Goal: Information Seeking & Learning: Find specific page/section

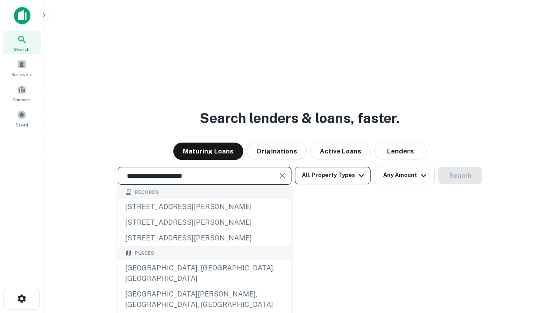
click at [204, 286] on div "[GEOGRAPHIC_DATA], [GEOGRAPHIC_DATA], [GEOGRAPHIC_DATA]" at bounding box center [204, 273] width 173 height 26
click at [333, 175] on button "All Property Types" at bounding box center [333, 175] width 76 height 17
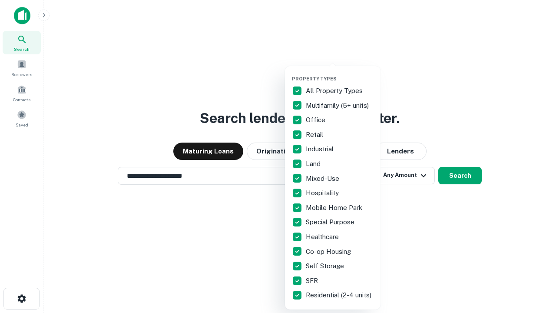
type input "**********"
click at [340, 73] on button "button" at bounding box center [340, 73] width 96 height 0
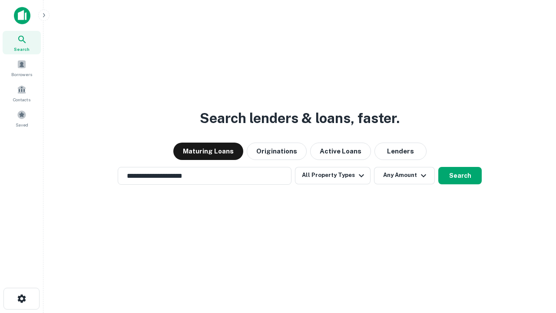
scroll to position [5, 105]
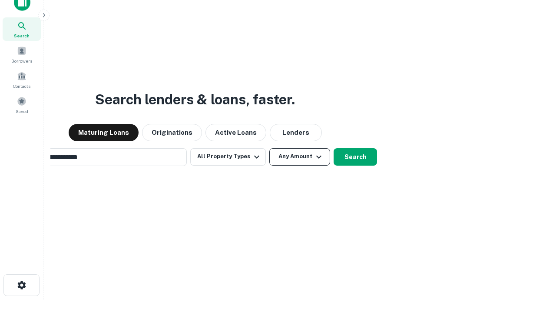
click at [269, 148] on button "Any Amount" at bounding box center [299, 156] width 61 height 17
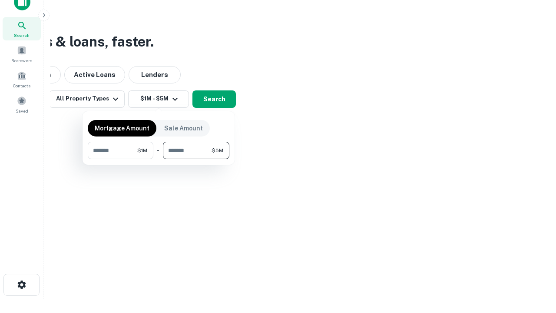
type input "*******"
click at [159, 159] on button "button" at bounding box center [159, 159] width 142 height 0
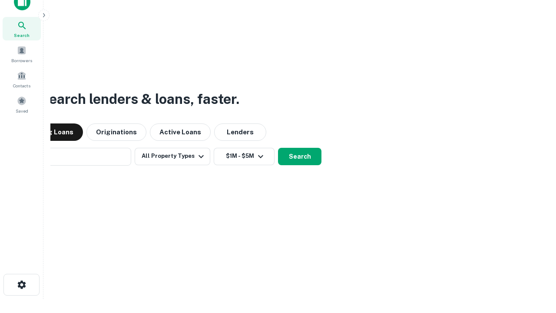
scroll to position [13, 0]
click at [278, 148] on button "Search" at bounding box center [299, 156] width 43 height 17
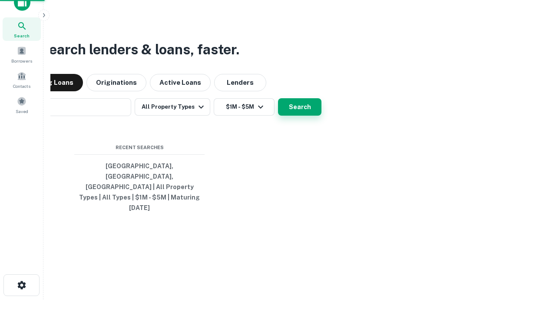
scroll to position [14, 0]
